Goal: Task Accomplishment & Management: Complete application form

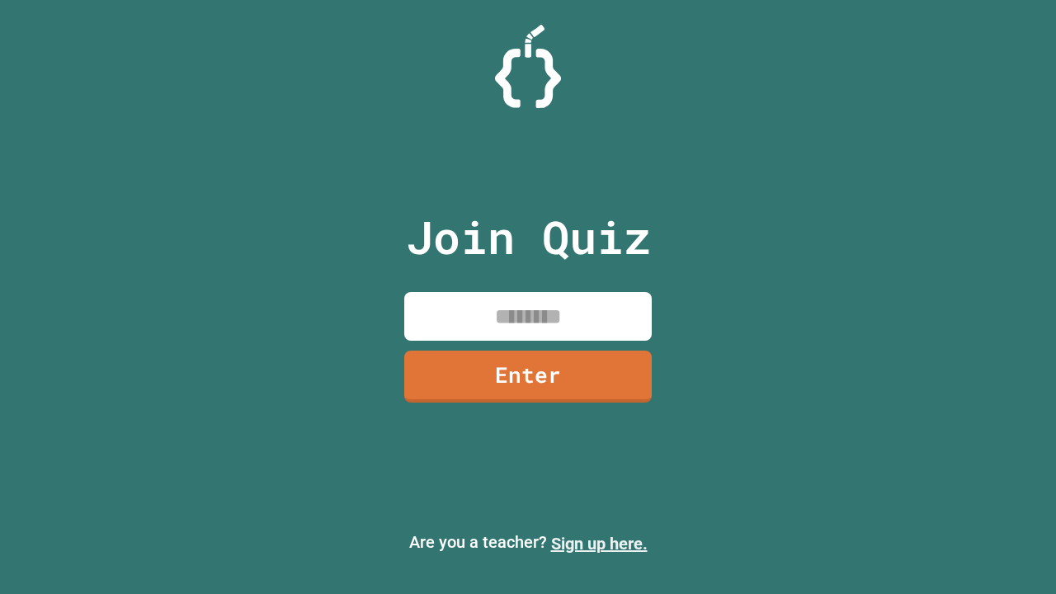
click at [599, 544] on link "Sign up here." at bounding box center [599, 544] width 97 height 20
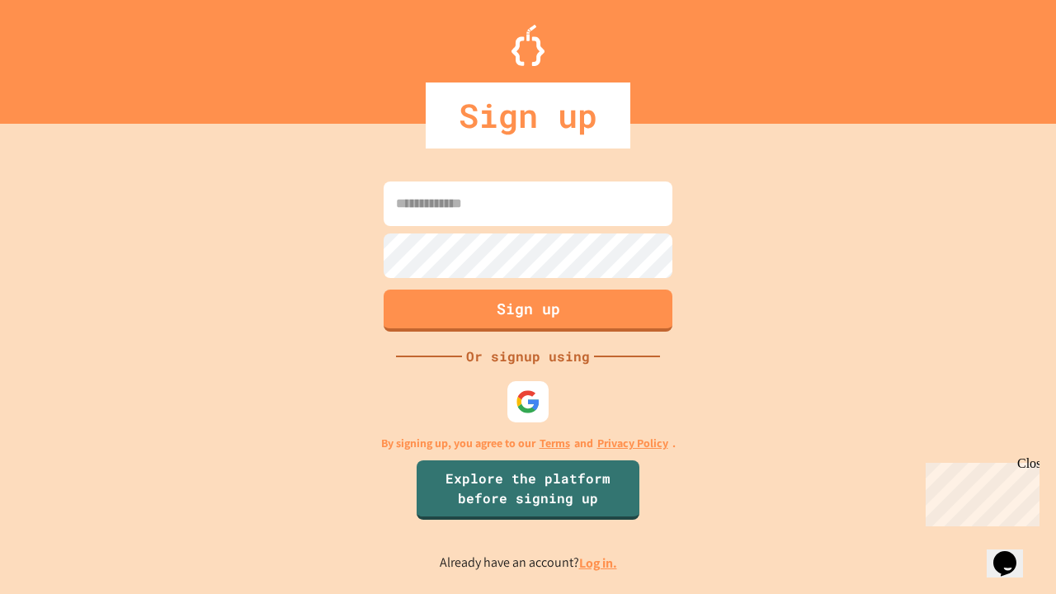
click at [599, 563] on link "Log in." at bounding box center [598, 562] width 38 height 17
